Goal: Communication & Community: Answer question/provide support

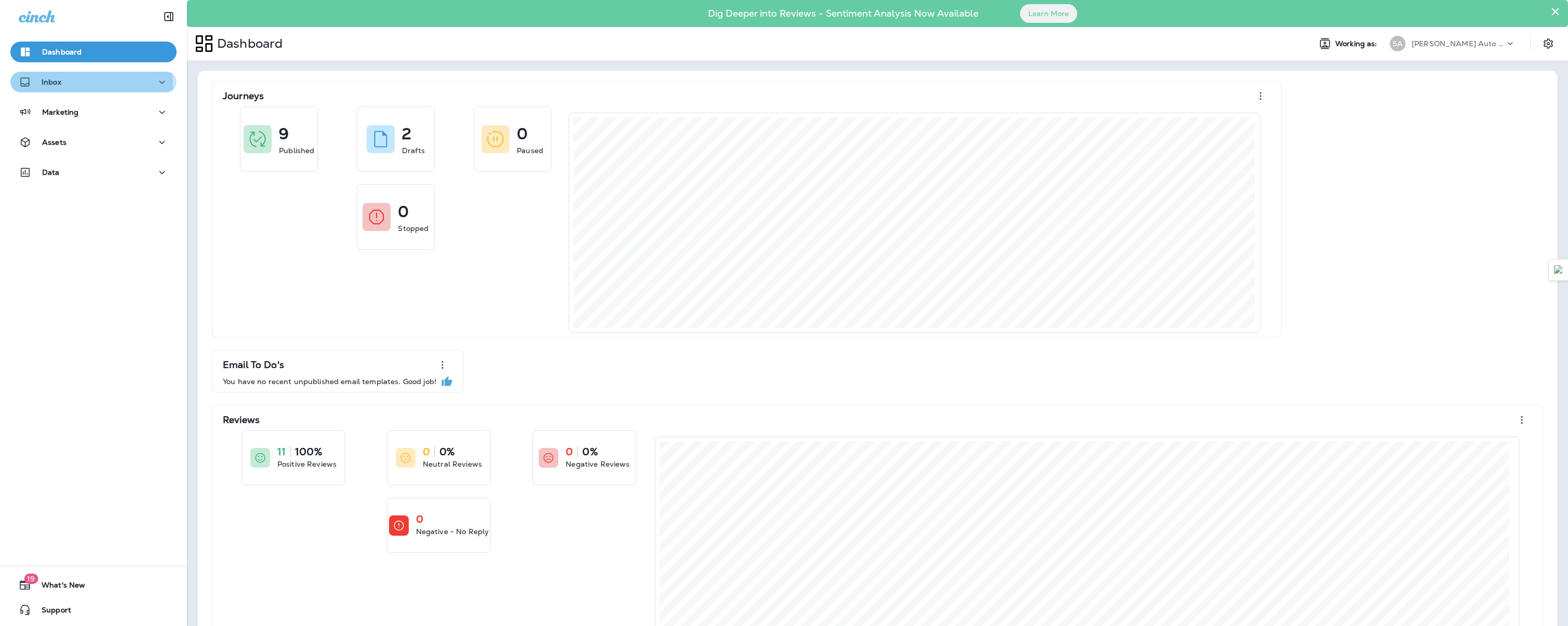
click at [81, 84] on div "Inbox" at bounding box center [94, 82] width 150 height 13
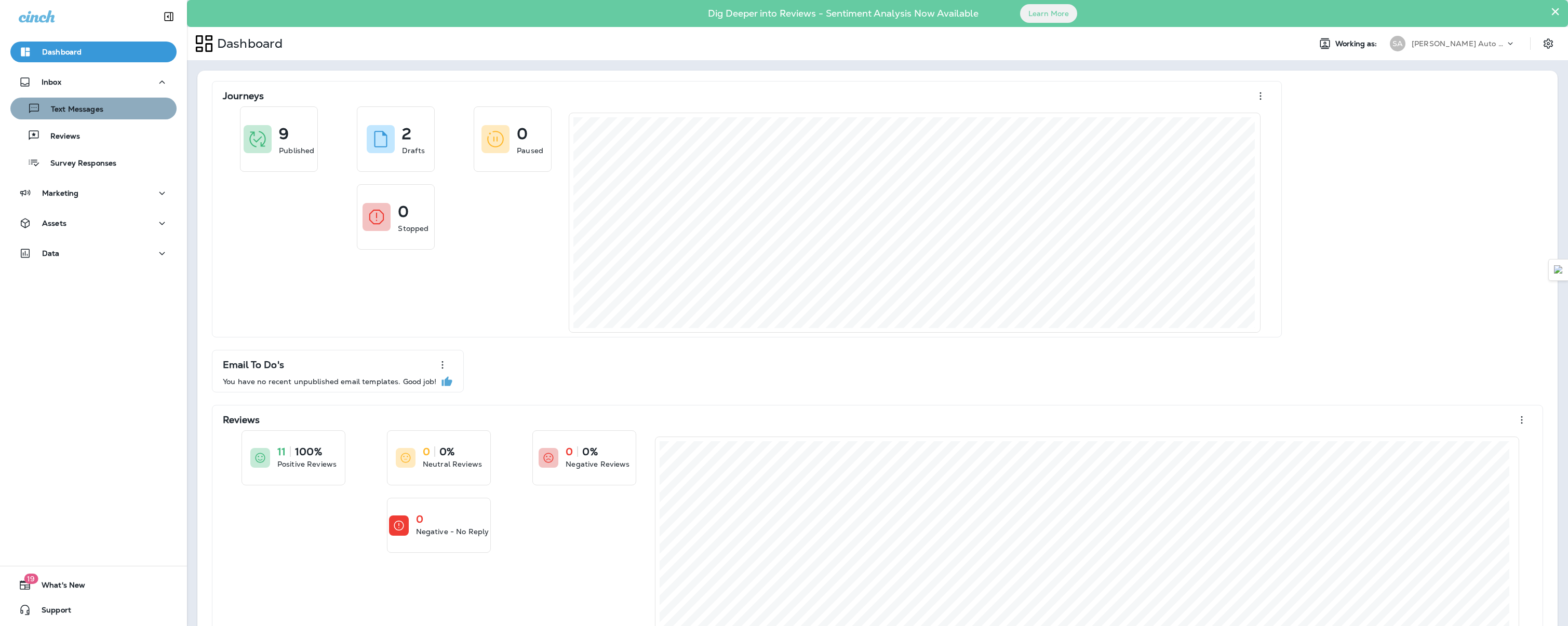
click at [94, 119] on button "Text Messages" at bounding box center [93, 108] width 166 height 22
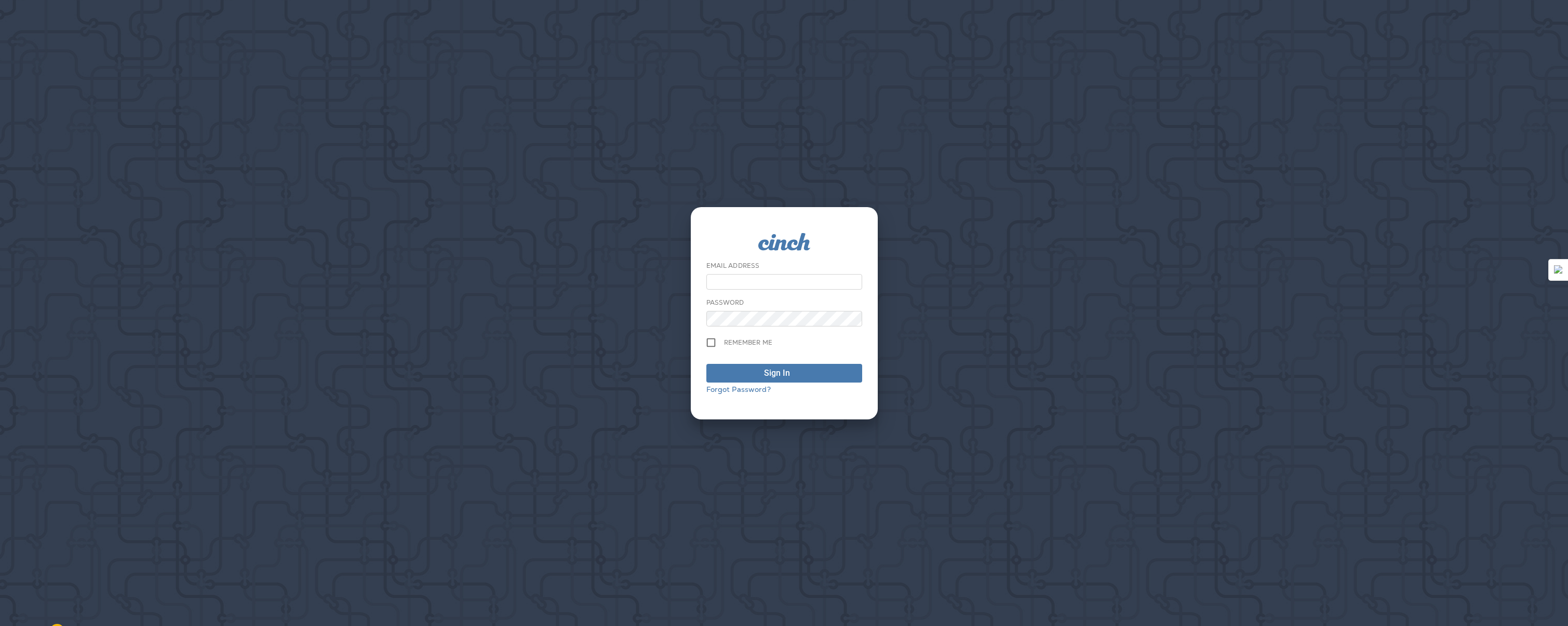
type input "**********"
click at [784, 375] on div "Sign In" at bounding box center [777, 373] width 26 height 12
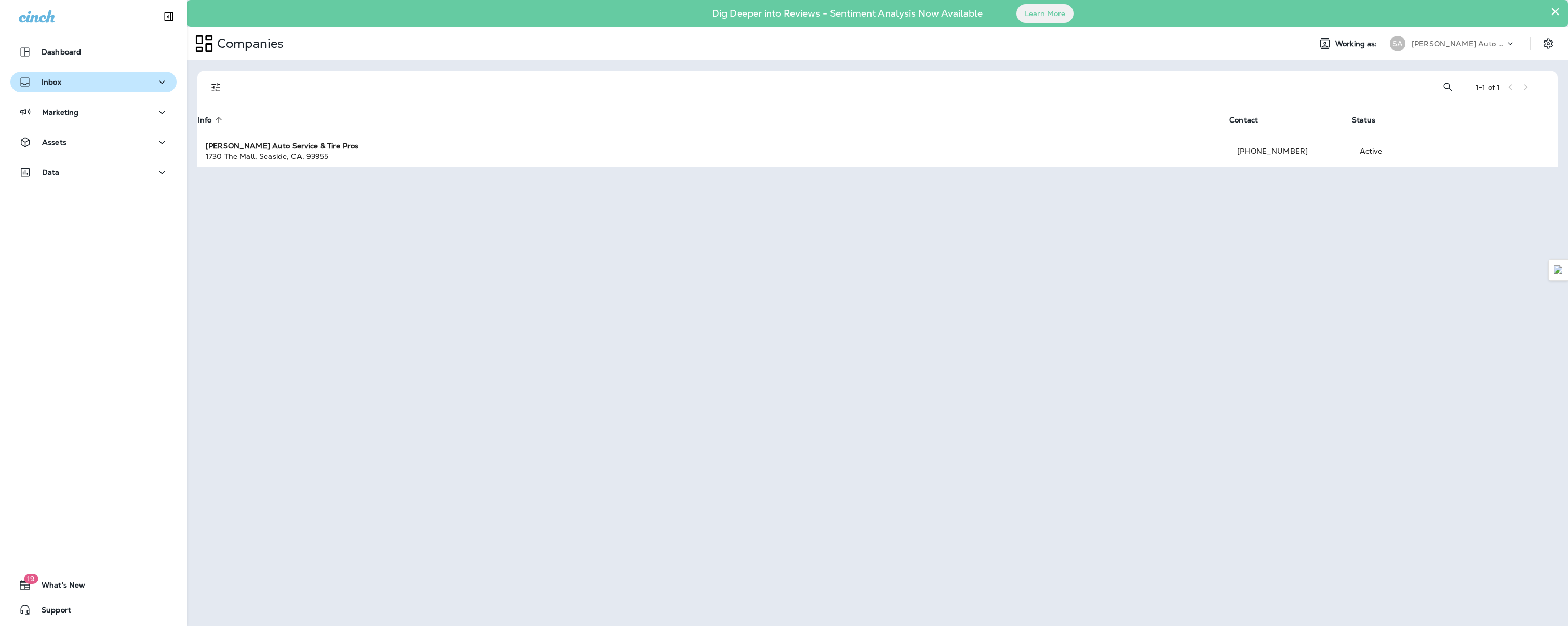
click at [130, 80] on div "Inbox" at bounding box center [94, 82] width 150 height 13
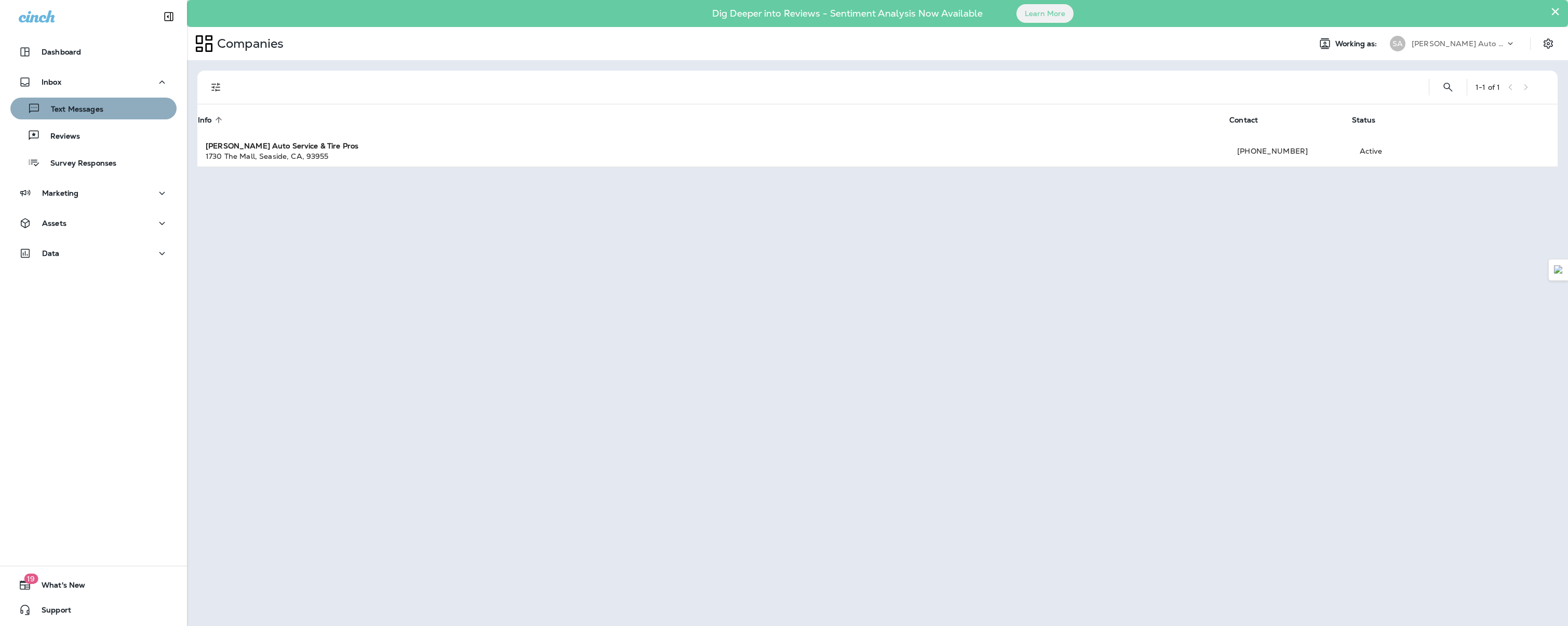
click at [102, 115] on div "Text Messages" at bounding box center [59, 109] width 89 height 16
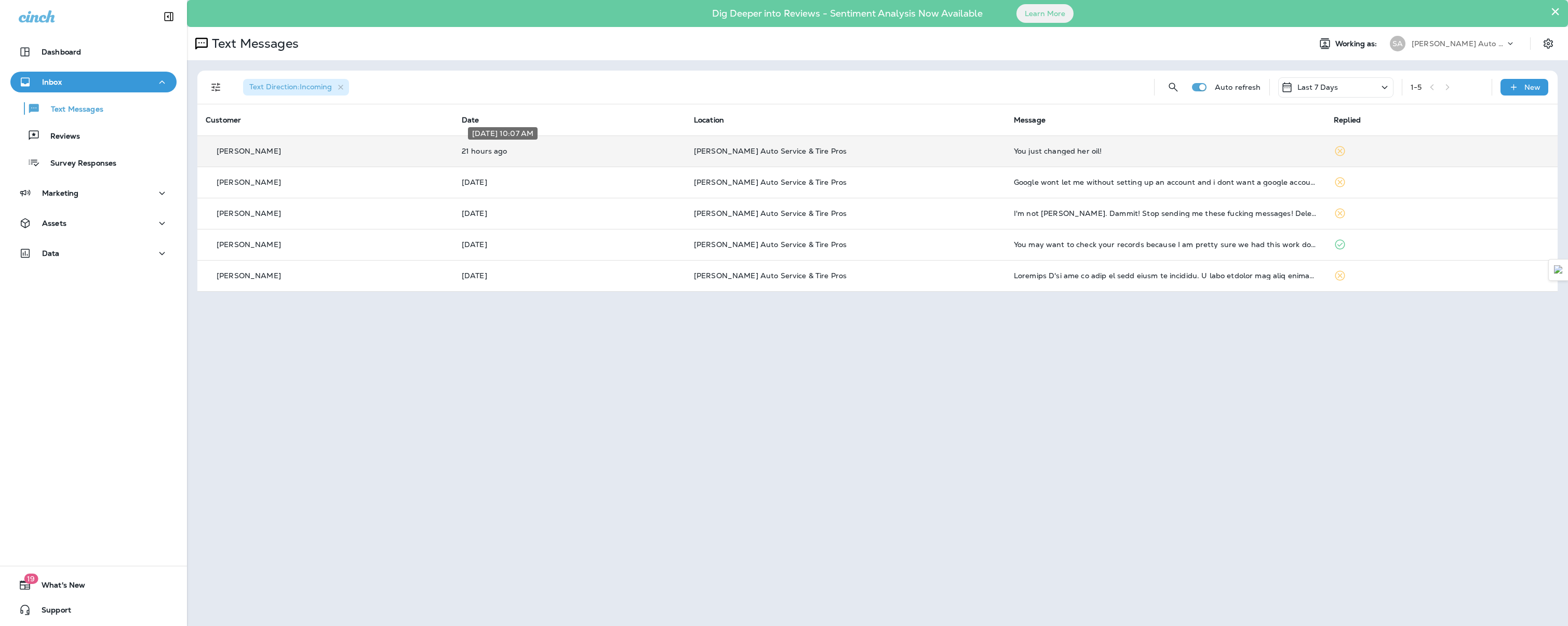
click at [469, 154] on p "21 hours ago" at bounding box center [570, 151] width 215 height 9
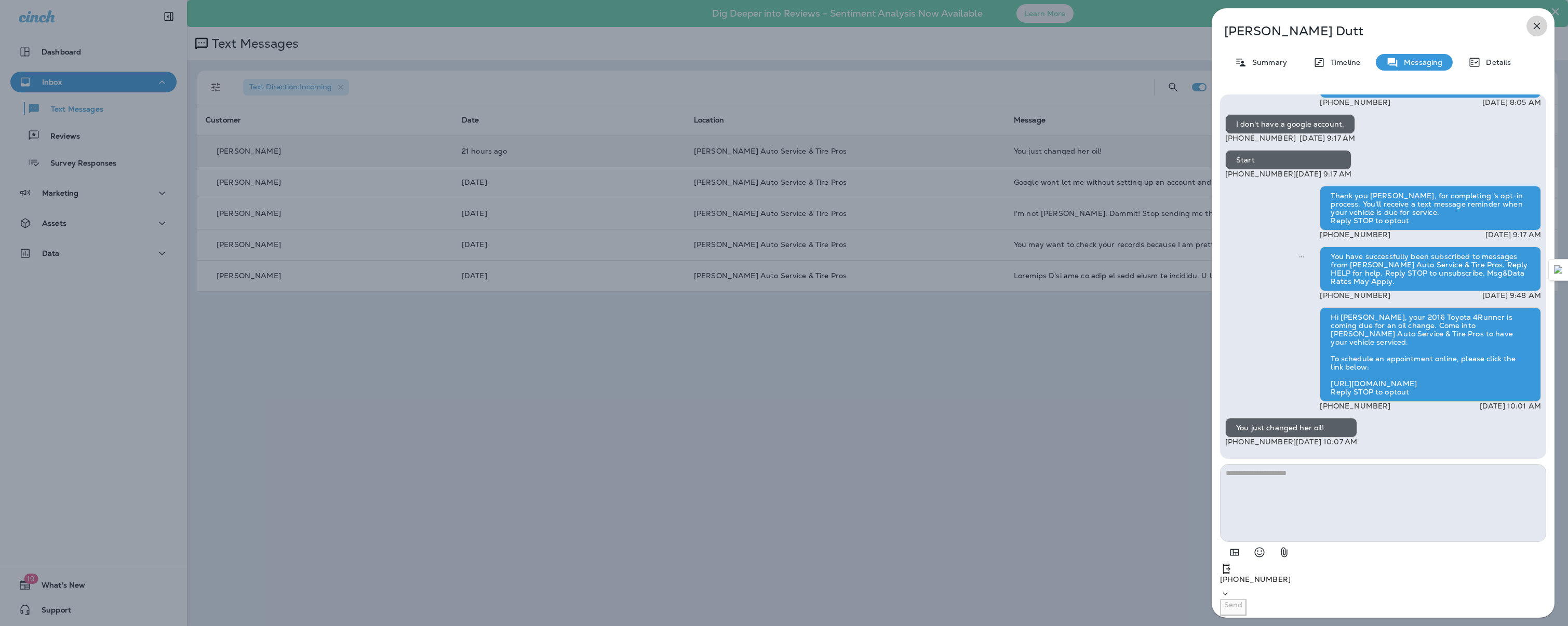
click at [1535, 28] on icon "button" at bounding box center [1537, 26] width 7 height 7
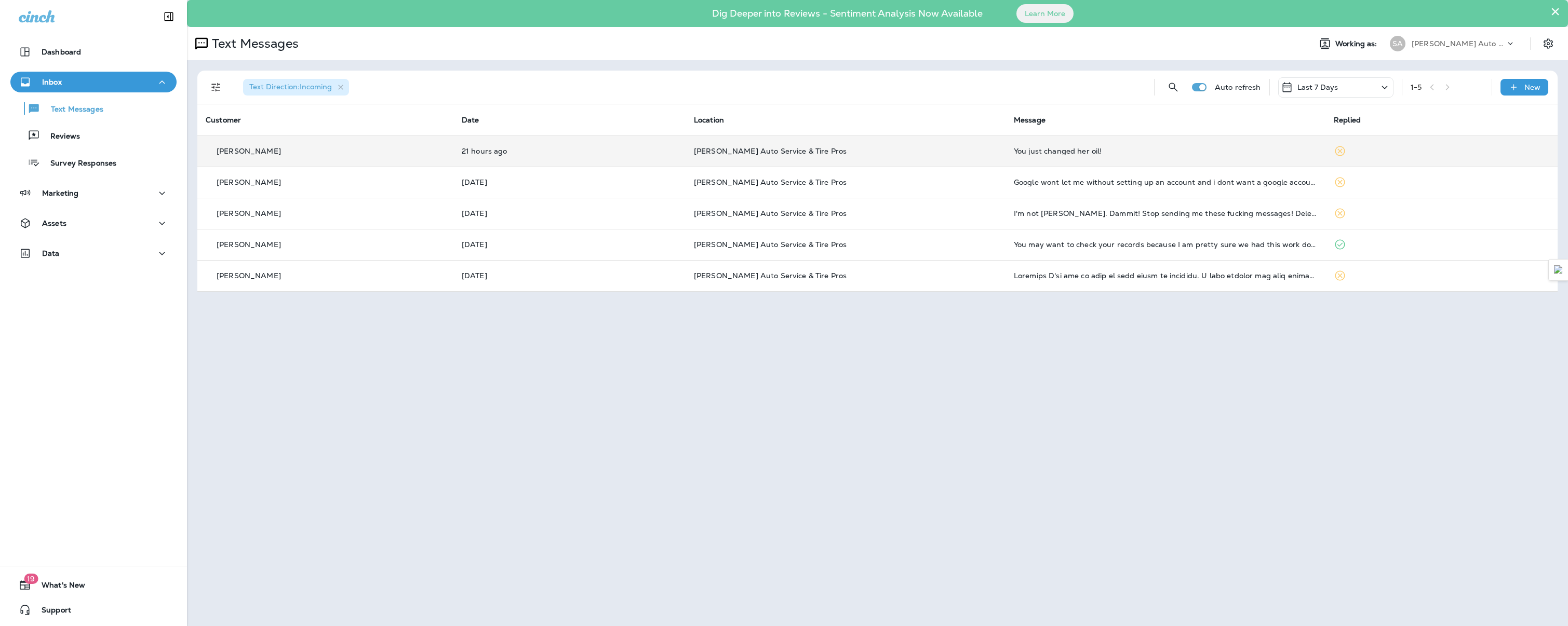
click at [431, 152] on div "[PERSON_NAME]" at bounding box center [325, 151] width 239 height 11
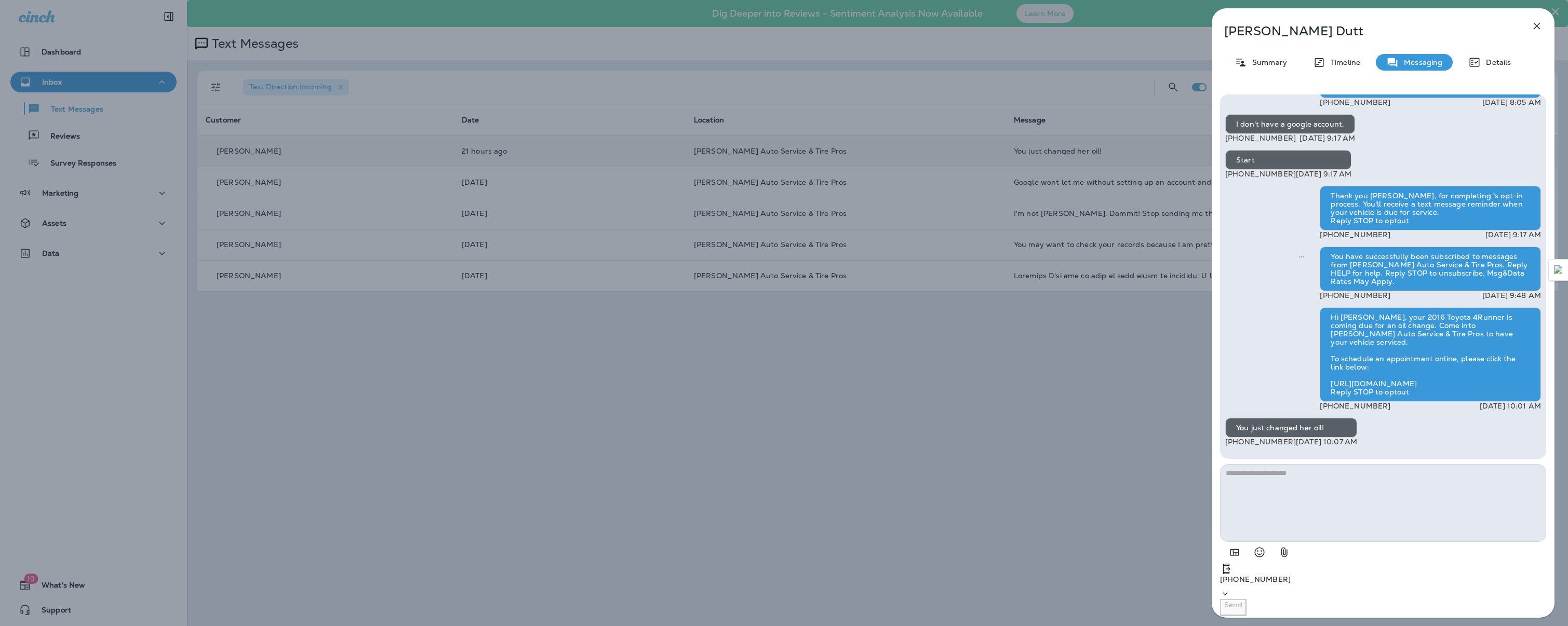
click at [1388, 532] on textarea at bounding box center [1383, 503] width 326 height 78
type textarea "**********"
click at [1242, 607] on p "Send" at bounding box center [1233, 605] width 18 height 9
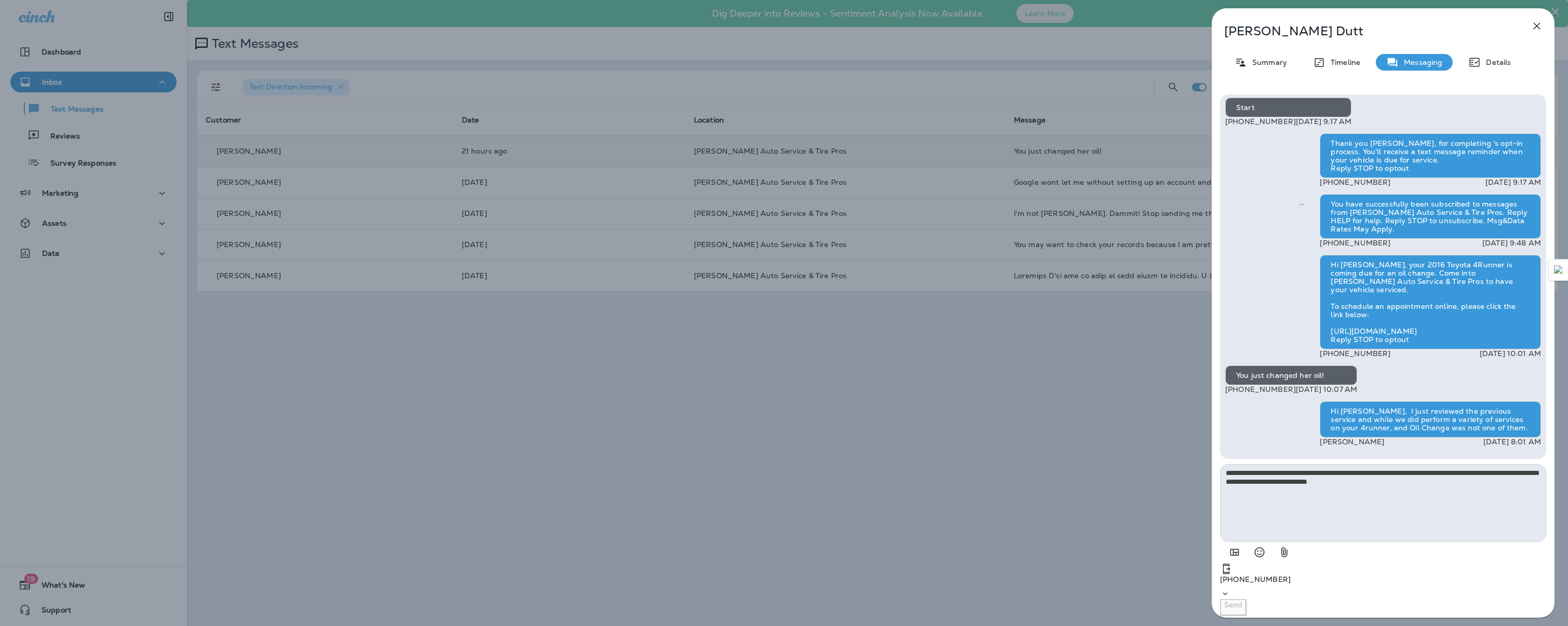
click at [118, 111] on div "[PERSON_NAME] Summary Timeline Messaging Details Hi [PERSON_NAME], this is [PER…" at bounding box center [784, 313] width 1568 height 626
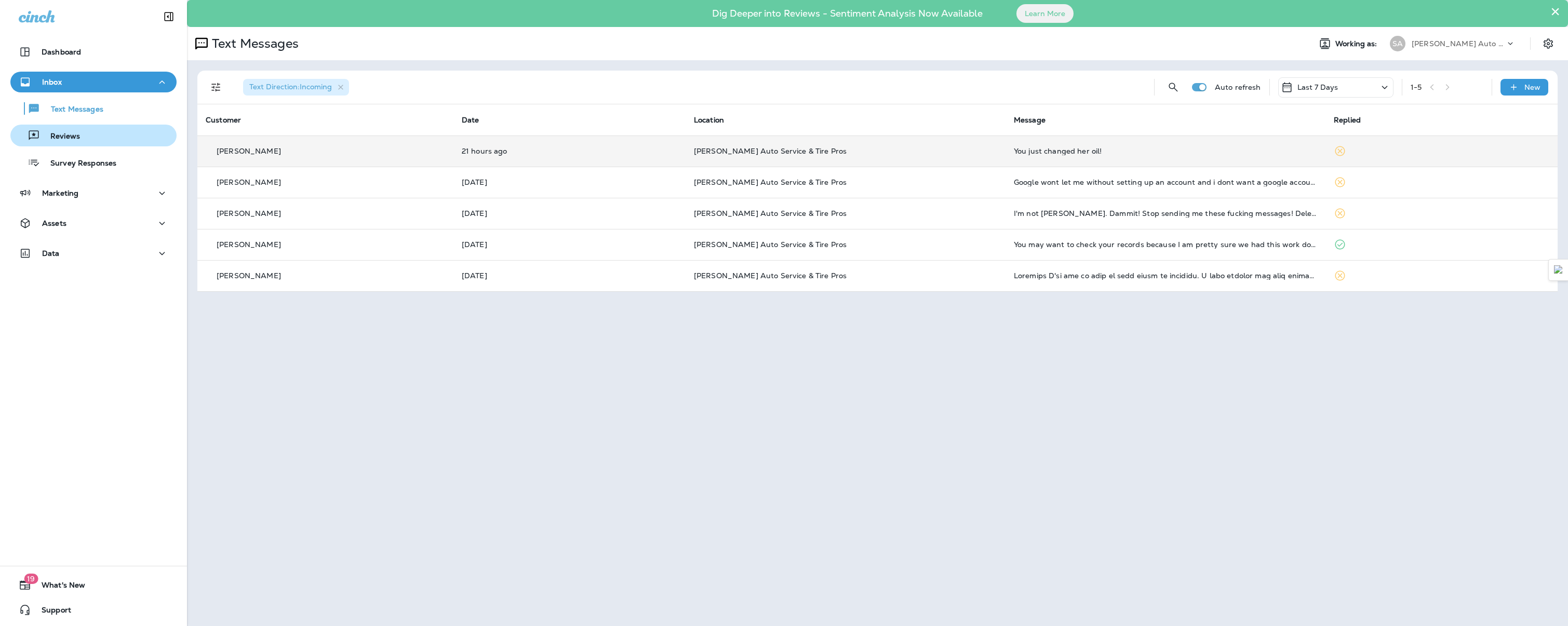
click at [86, 140] on div "Reviews" at bounding box center [93, 136] width 158 height 16
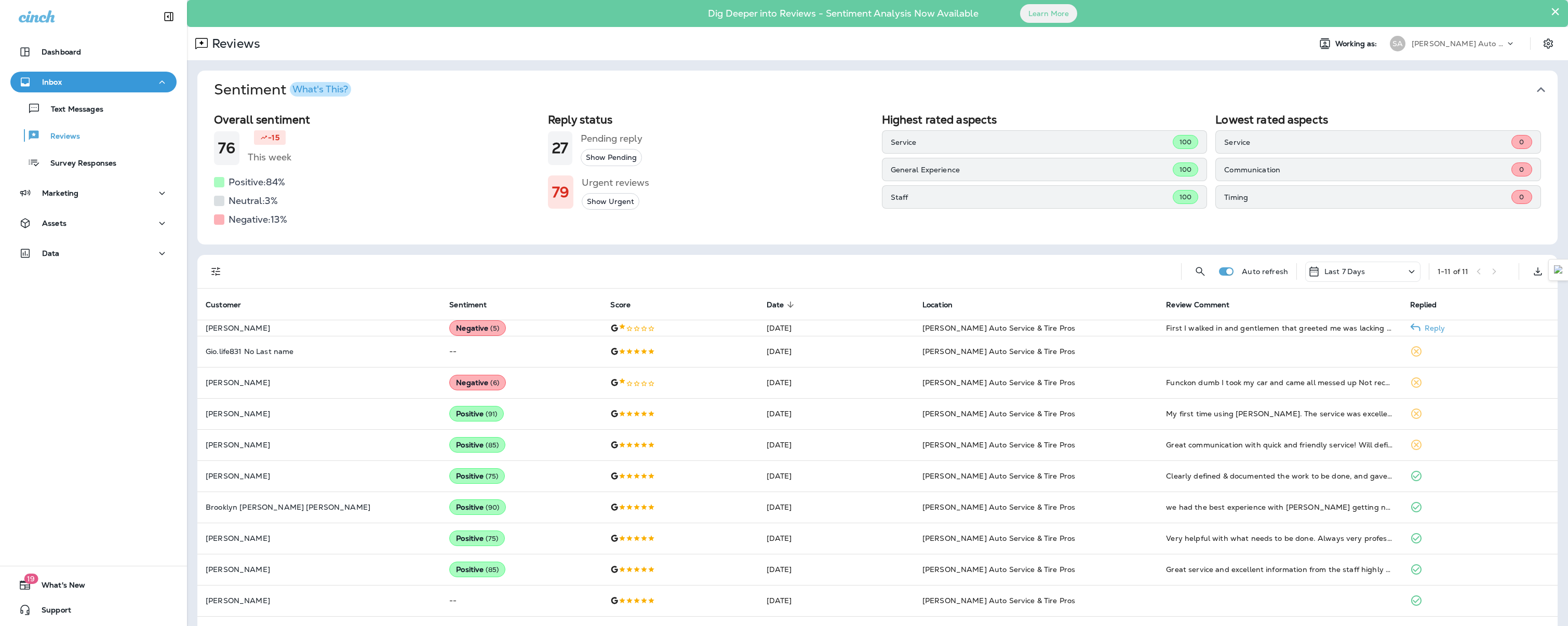
click at [322, 332] on p "[PERSON_NAME]" at bounding box center [319, 328] width 227 height 9
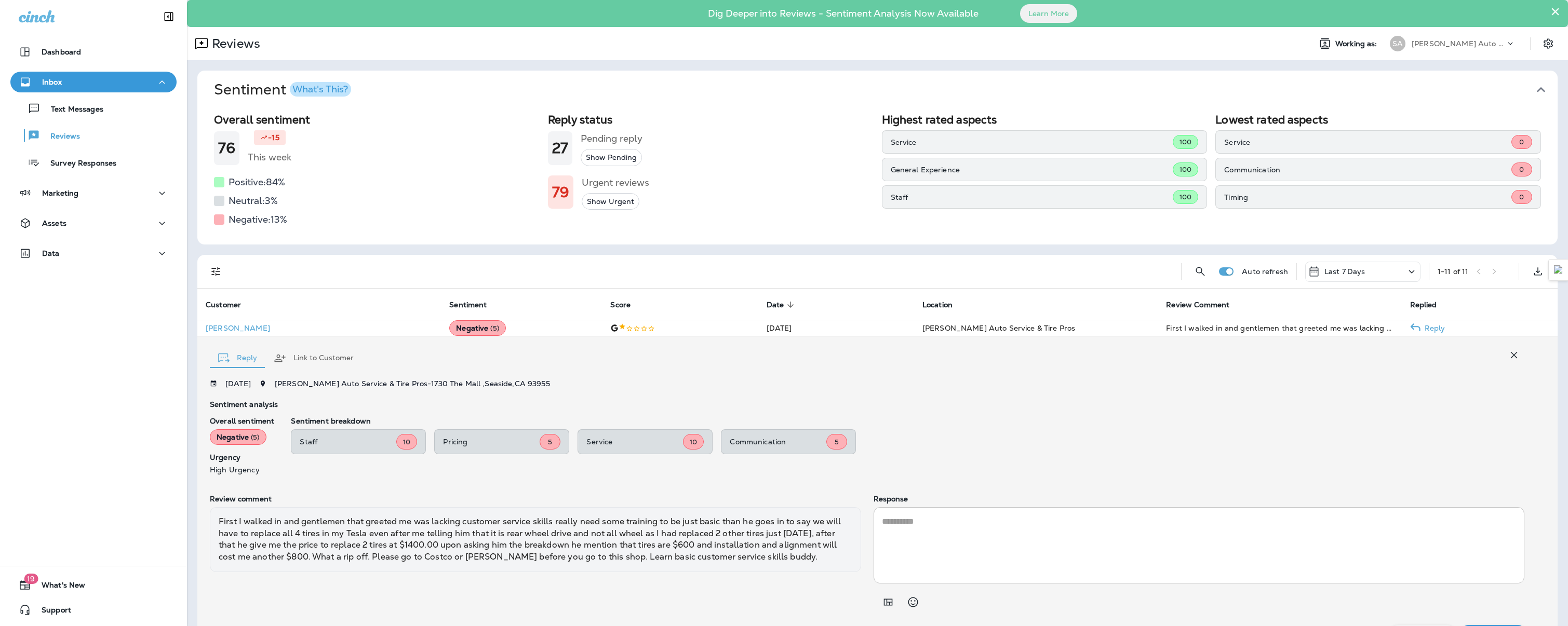
scroll to position [41, 0]
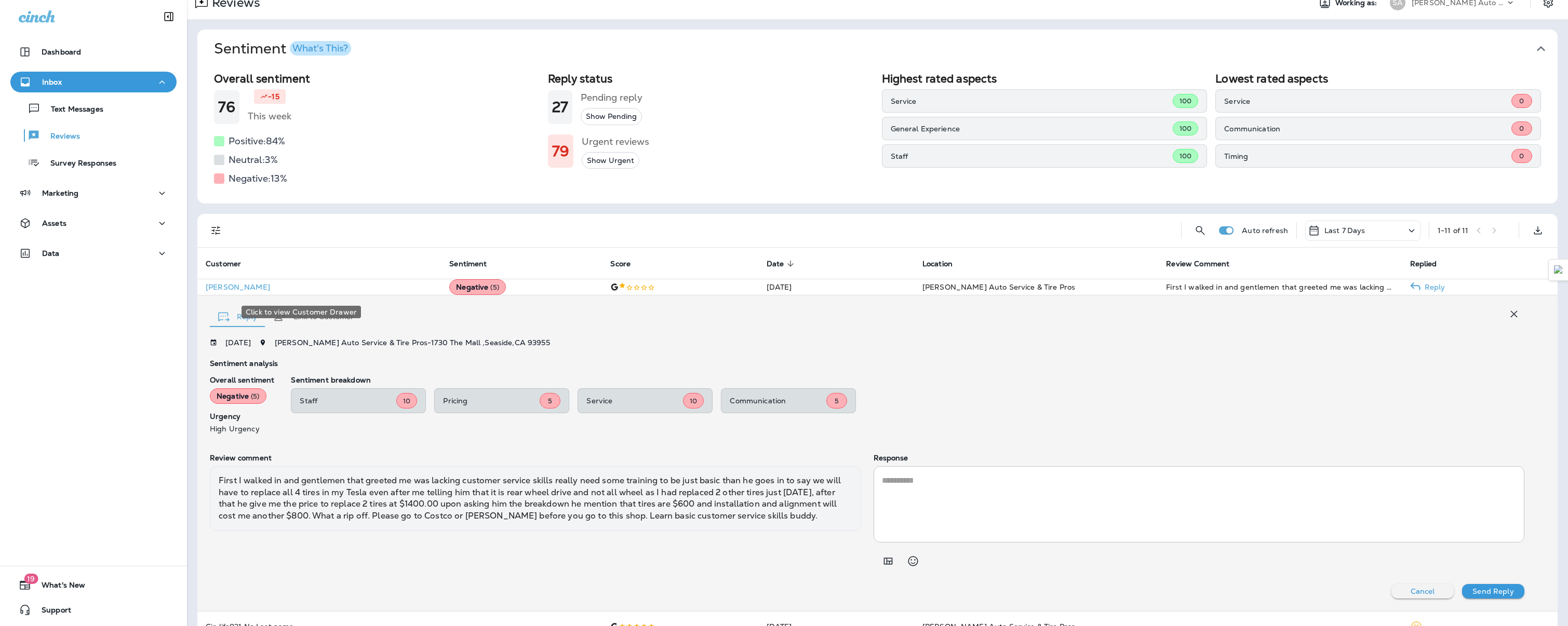
click at [253, 291] on p "[PERSON_NAME]" at bounding box center [319, 287] width 227 height 9
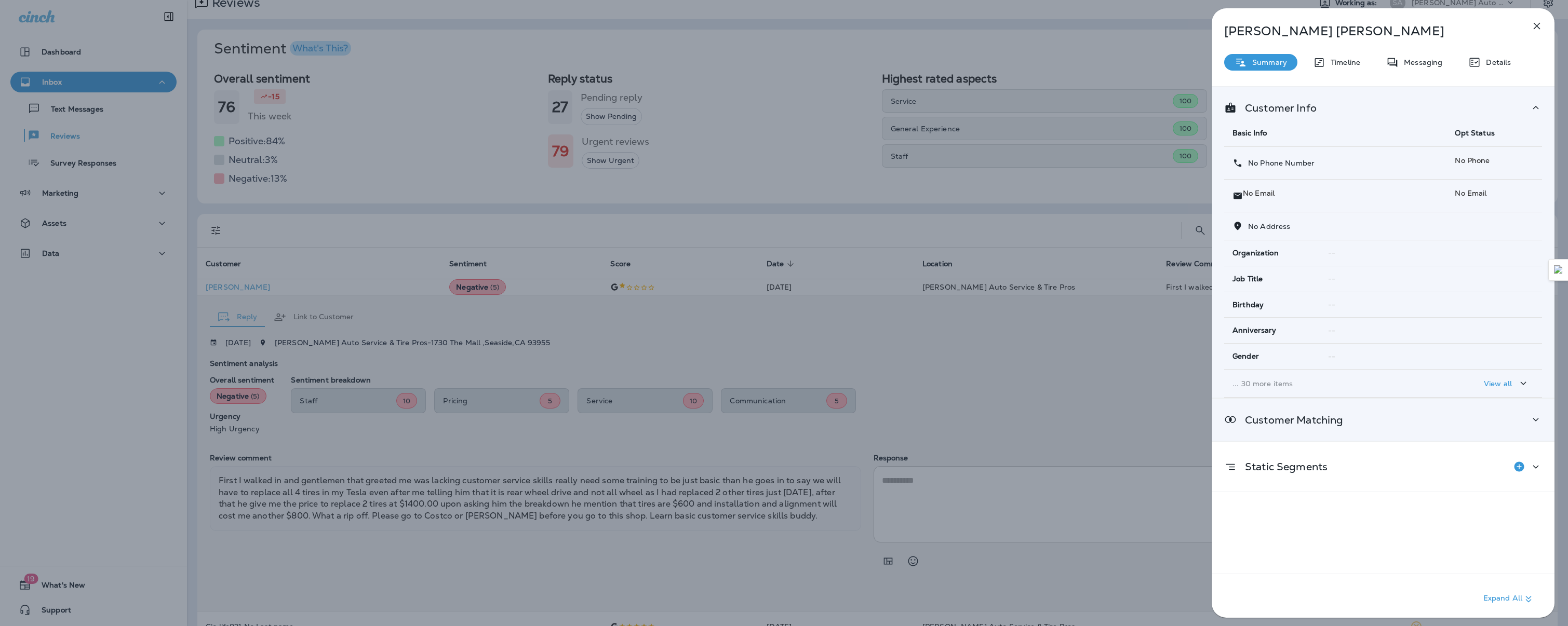
click at [1419, 413] on div "Customer Matching" at bounding box center [1383, 419] width 318 height 13
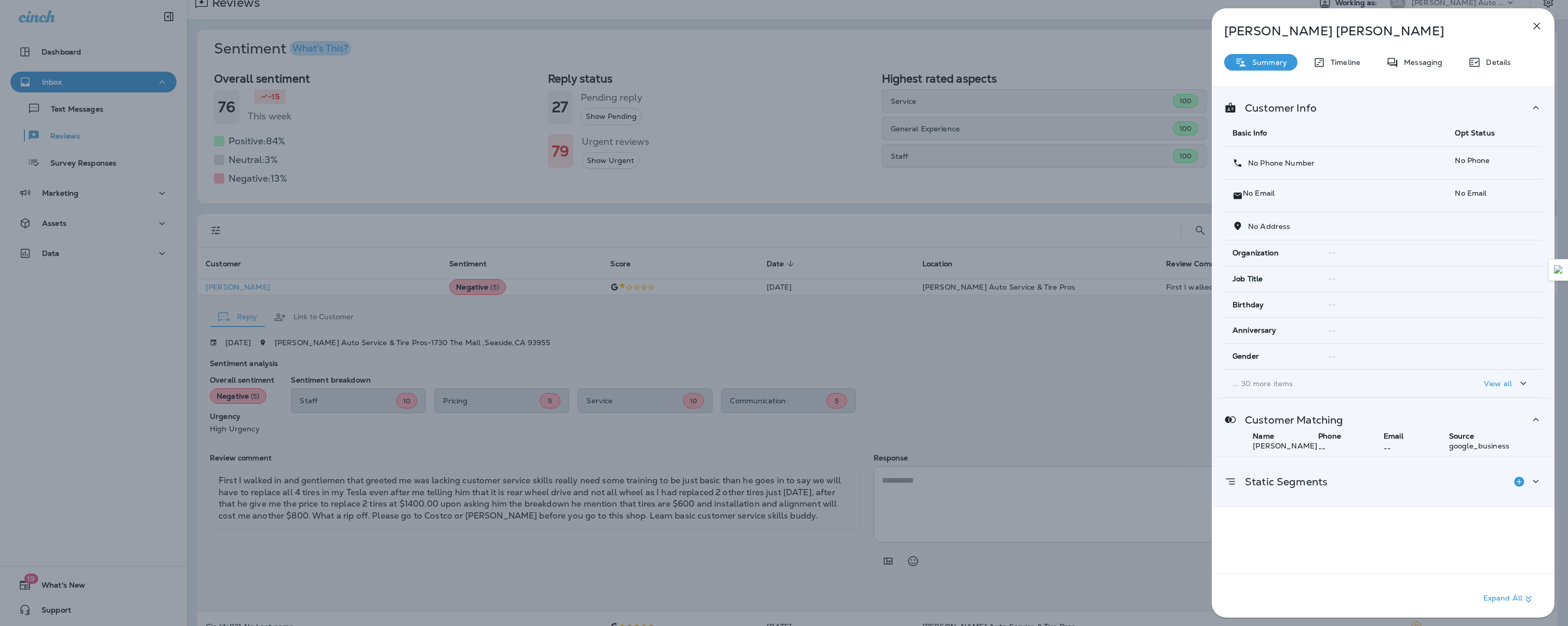
click at [1421, 492] on div "Static Segments" at bounding box center [1383, 482] width 318 height 21
click at [1353, 64] on p "Timeline" at bounding box center [1343, 63] width 35 height 9
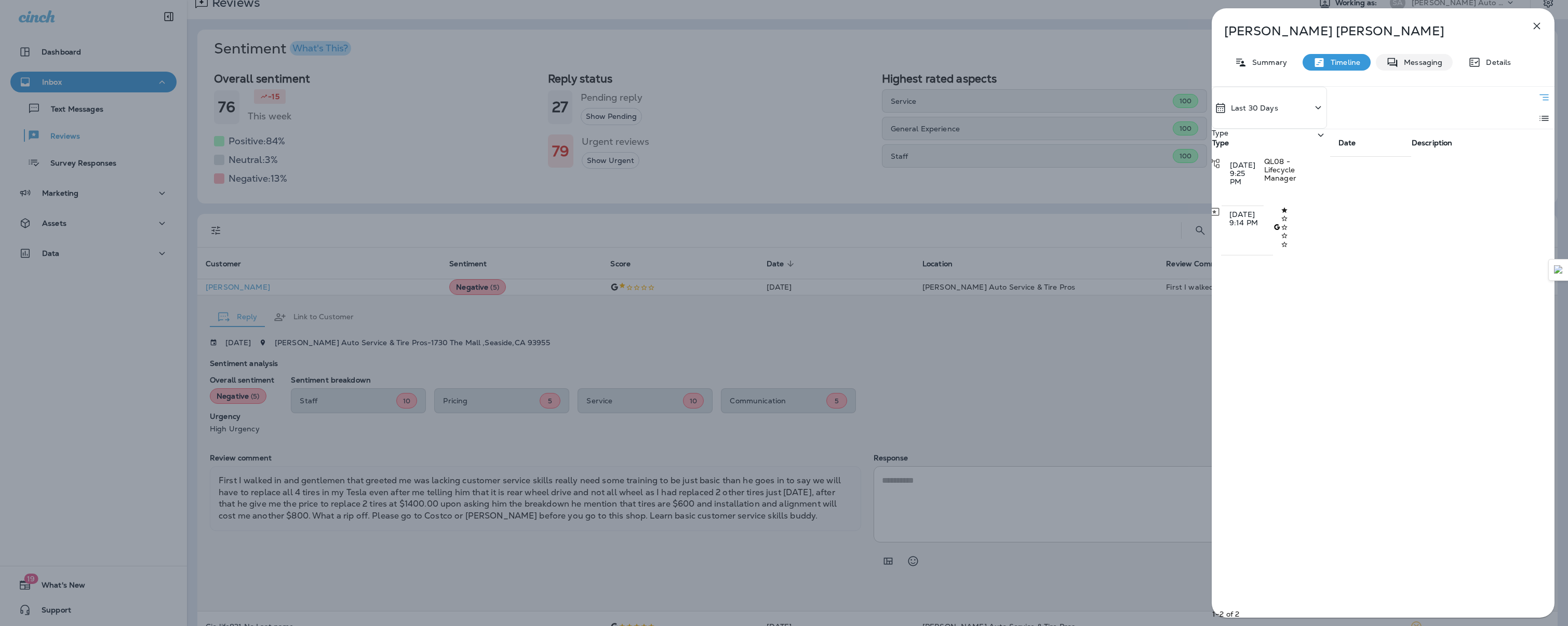
click at [1395, 61] on icon at bounding box center [1393, 62] width 10 height 9
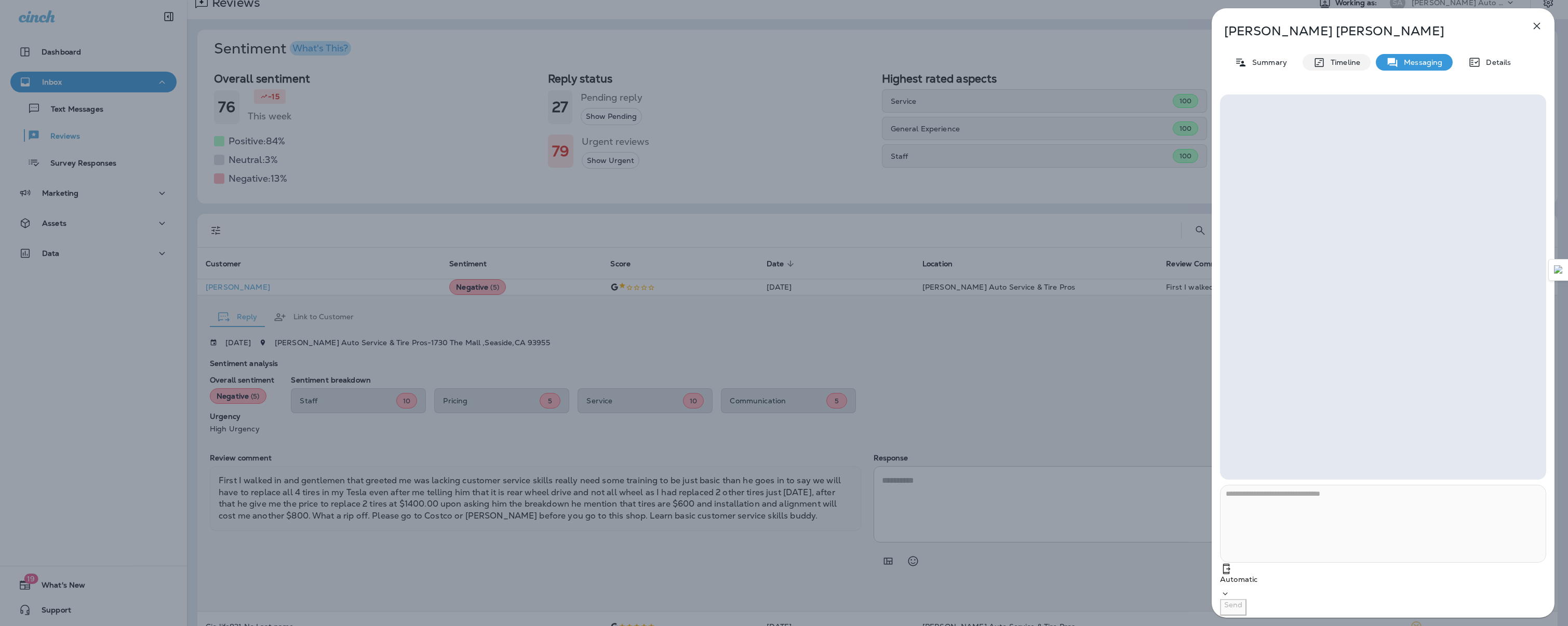
click at [1350, 66] on p "Timeline" at bounding box center [1343, 63] width 35 height 9
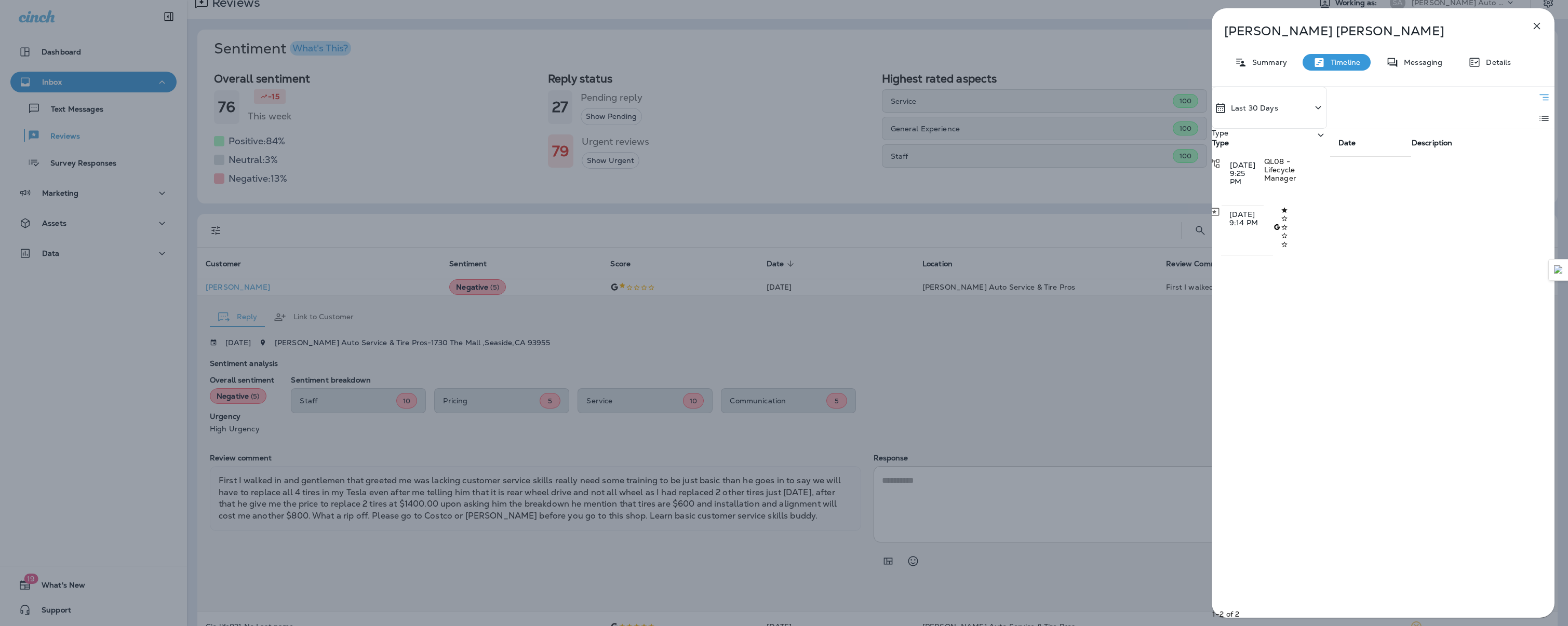
click at [1532, 30] on icon "button" at bounding box center [1537, 26] width 12 height 12
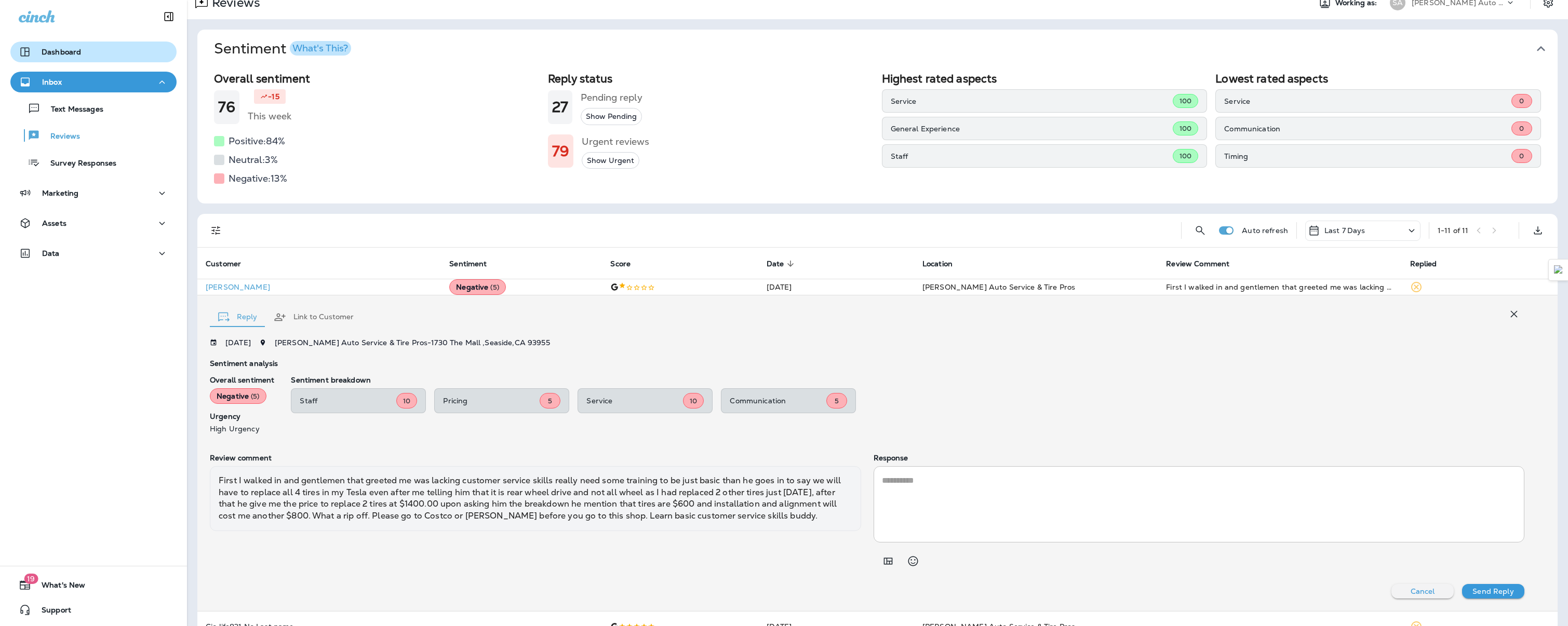
click at [89, 54] on div "Dashboard" at bounding box center [94, 52] width 150 height 12
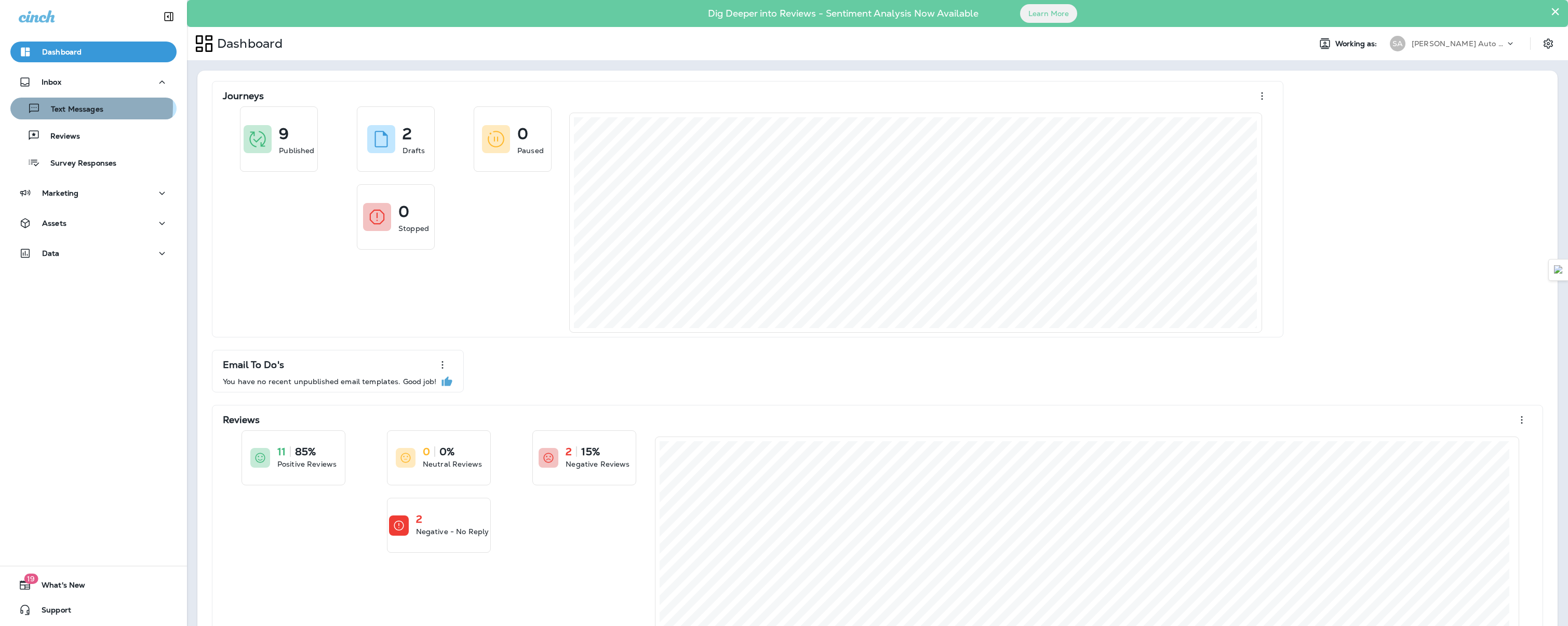
click at [67, 106] on p "Text Messages" at bounding box center [72, 110] width 63 height 10
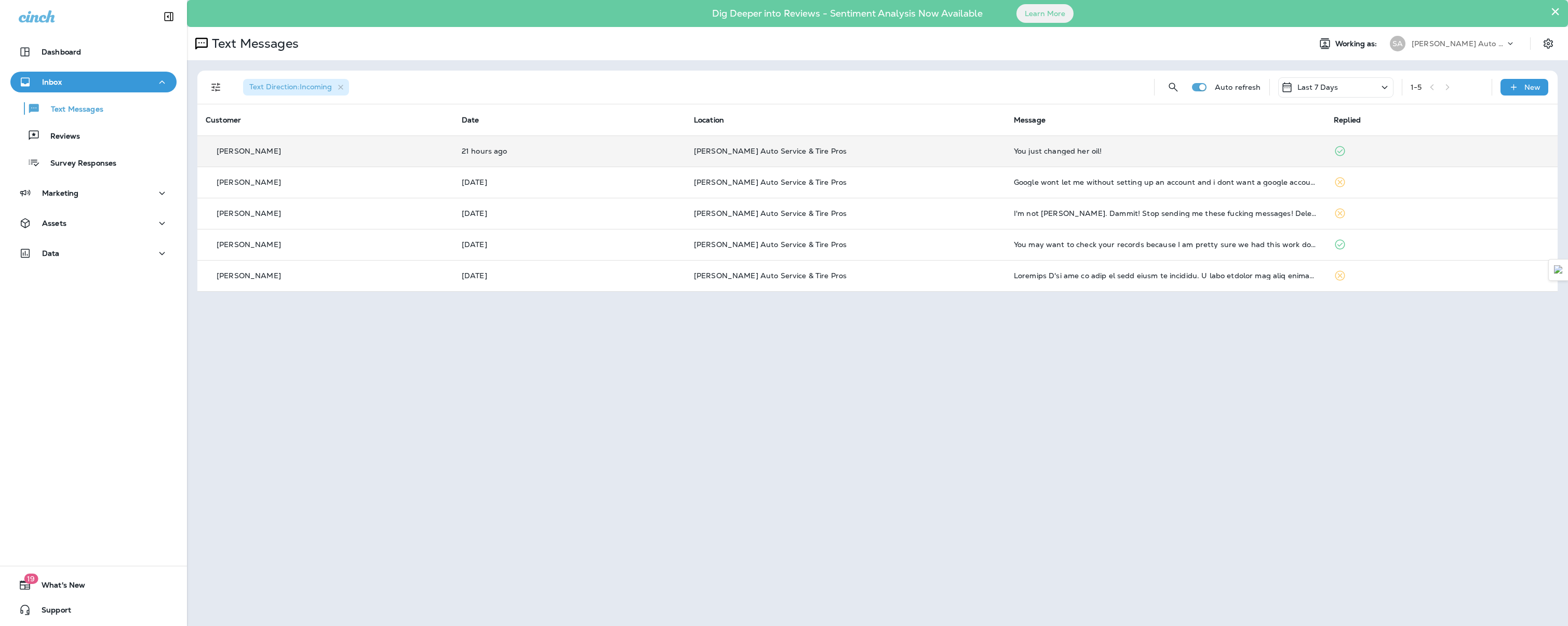
click at [270, 150] on div "[PERSON_NAME]" at bounding box center [325, 151] width 239 height 11
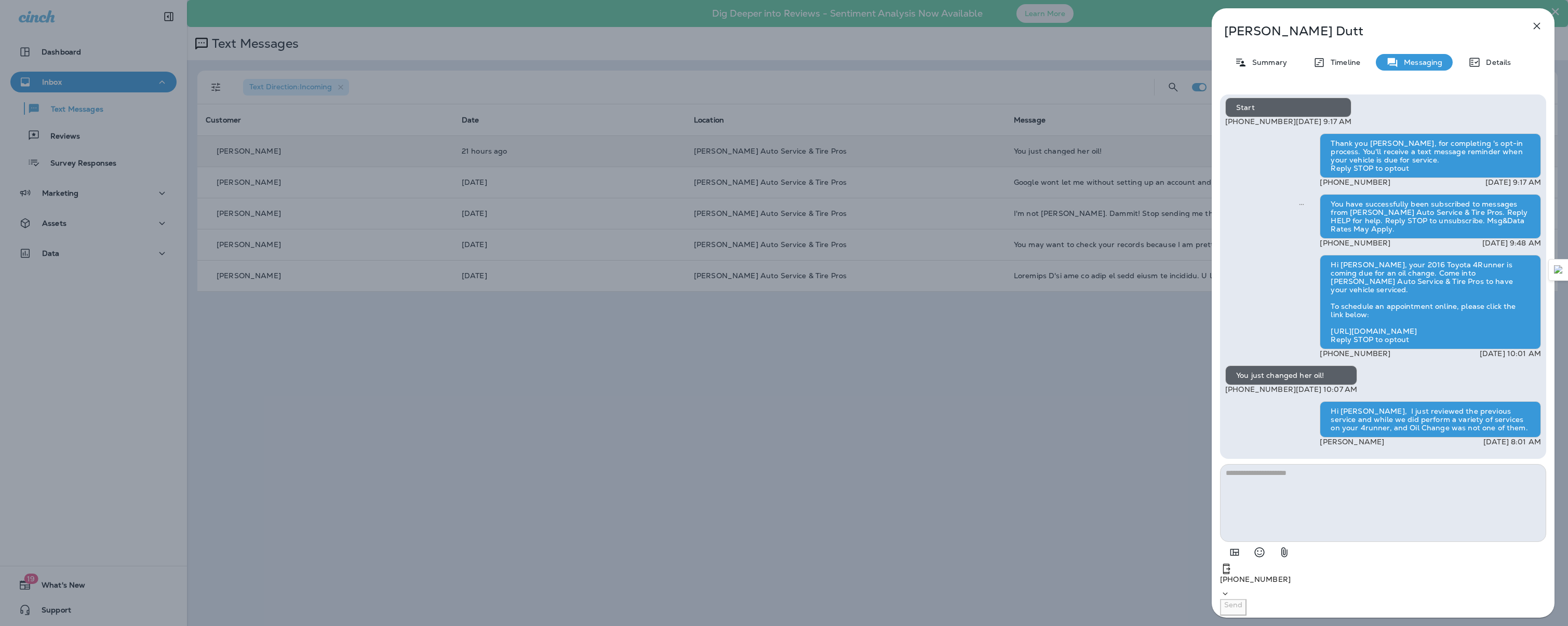
click at [1539, 23] on icon "button" at bounding box center [1537, 26] width 7 height 7
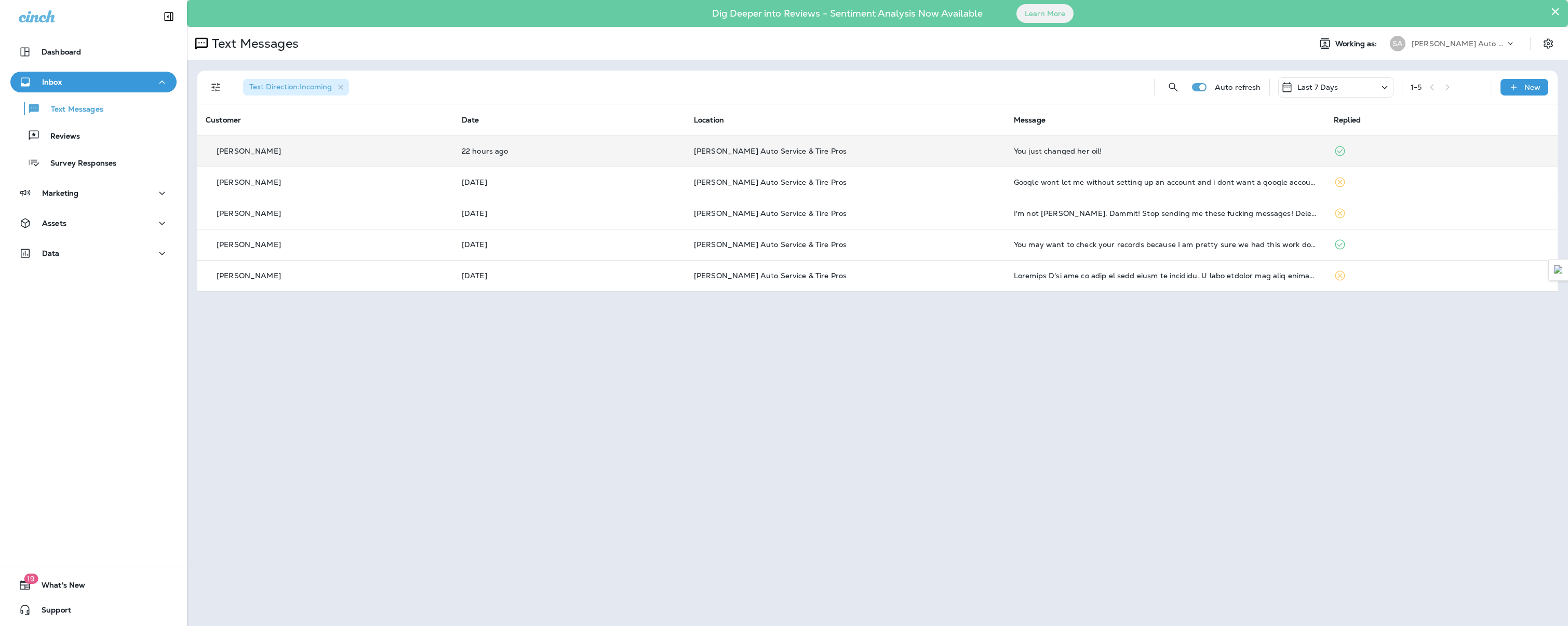
click at [597, 151] on p "22 hours ago" at bounding box center [570, 151] width 215 height 9
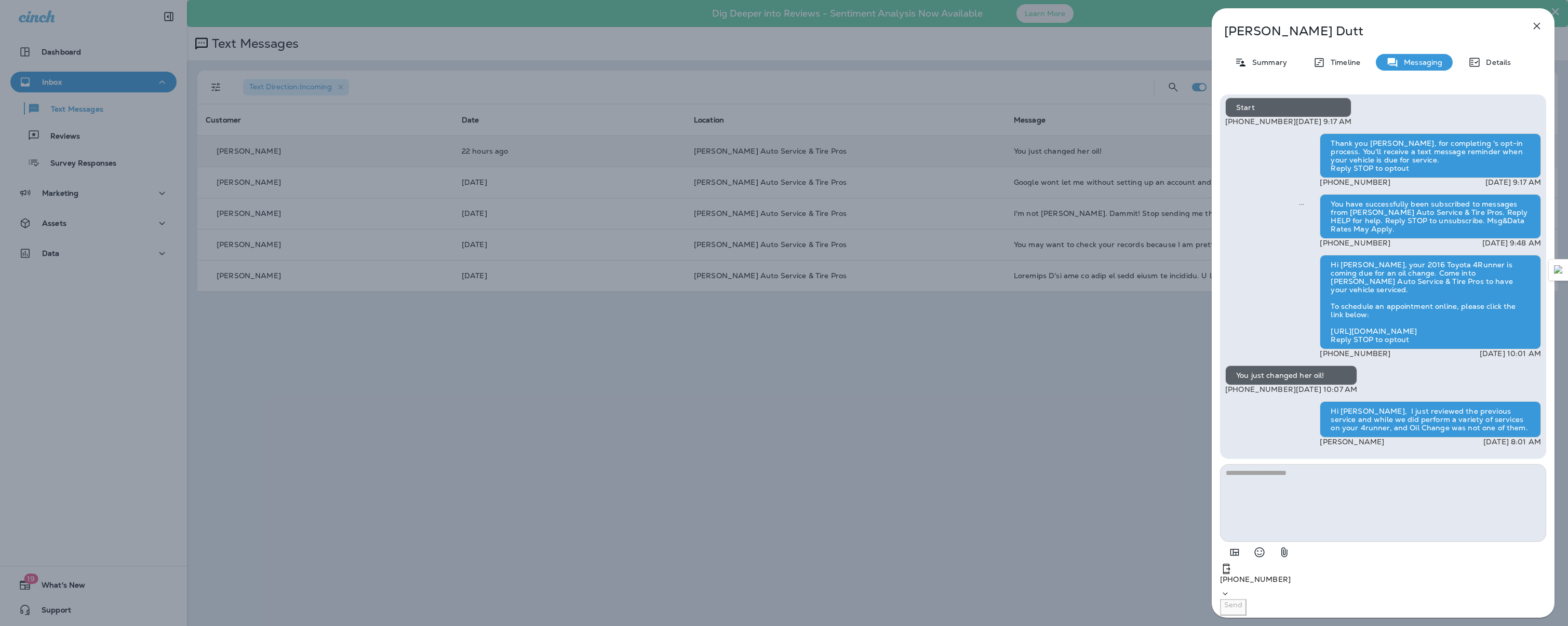
click at [1541, 29] on icon "button" at bounding box center [1537, 26] width 12 height 12
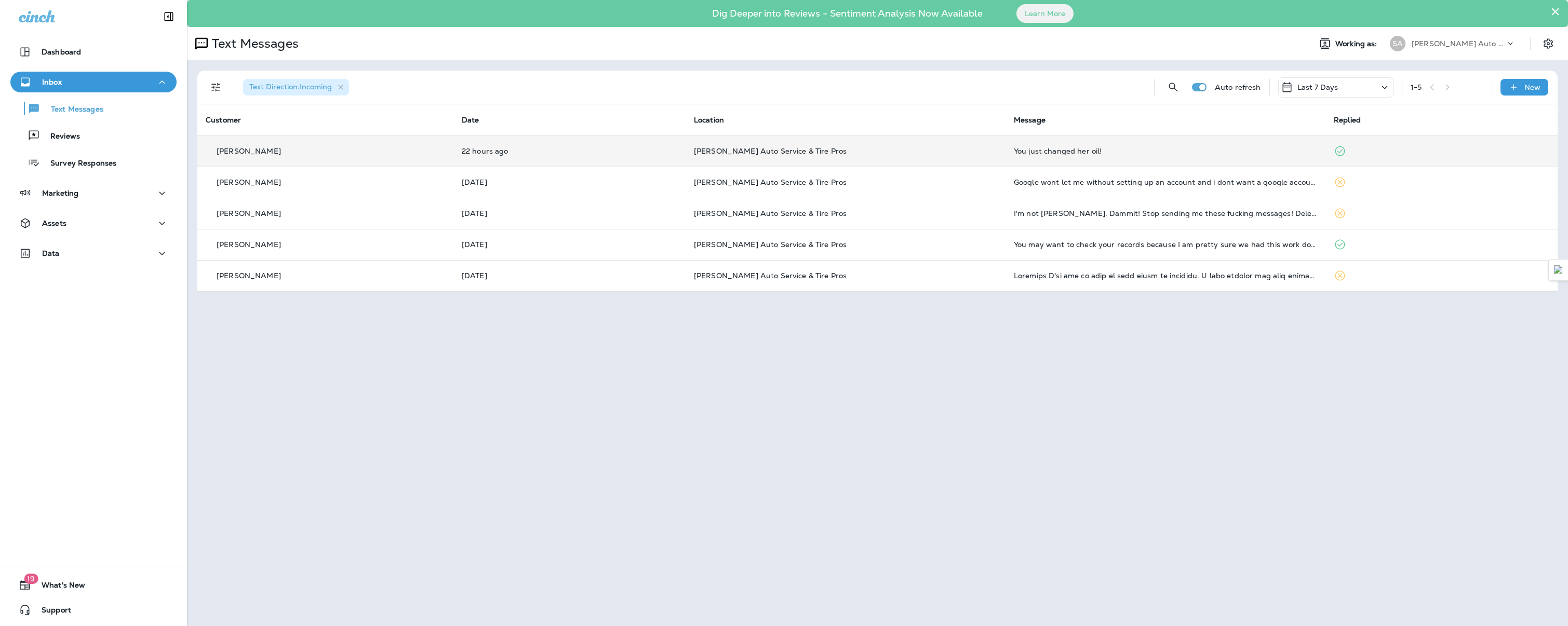
click at [503, 158] on td "22 hours ago" at bounding box center [569, 151] width 232 height 31
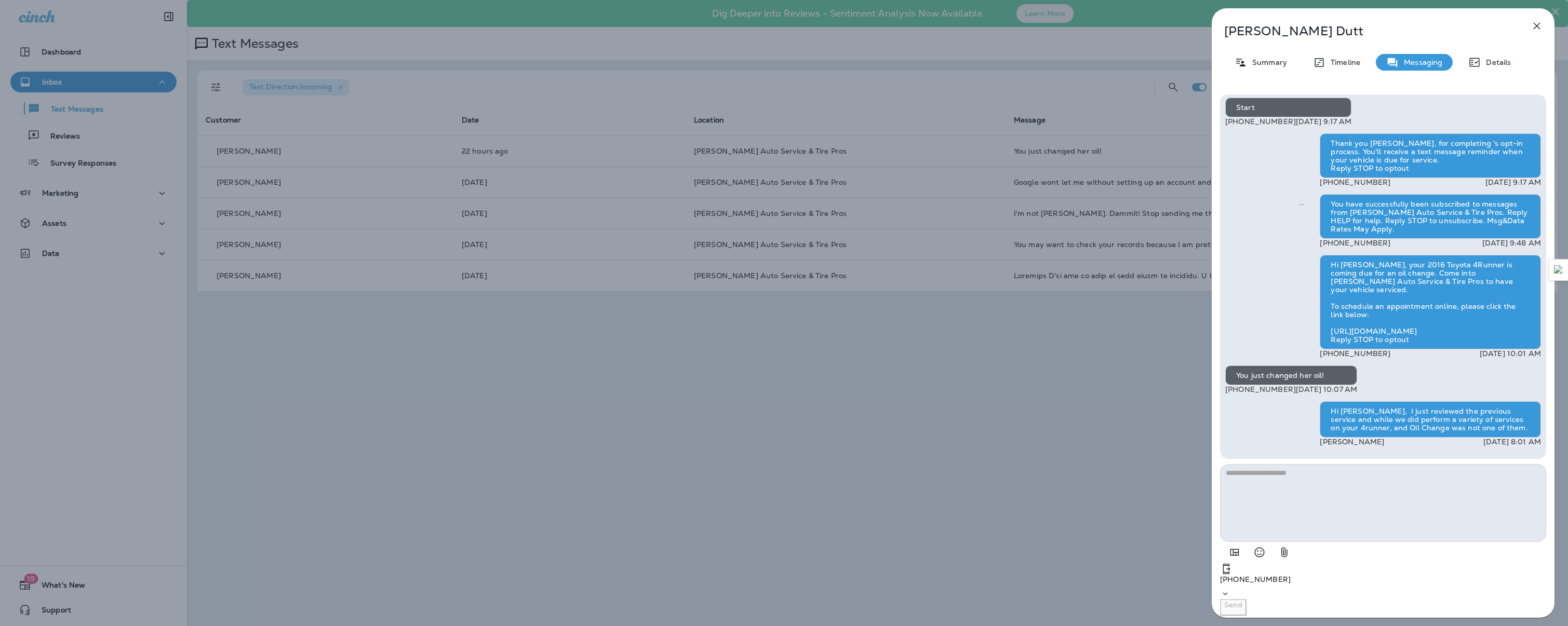
click at [1536, 26] on icon "button" at bounding box center [1537, 26] width 7 height 7
